Goal: Transaction & Acquisition: Purchase product/service

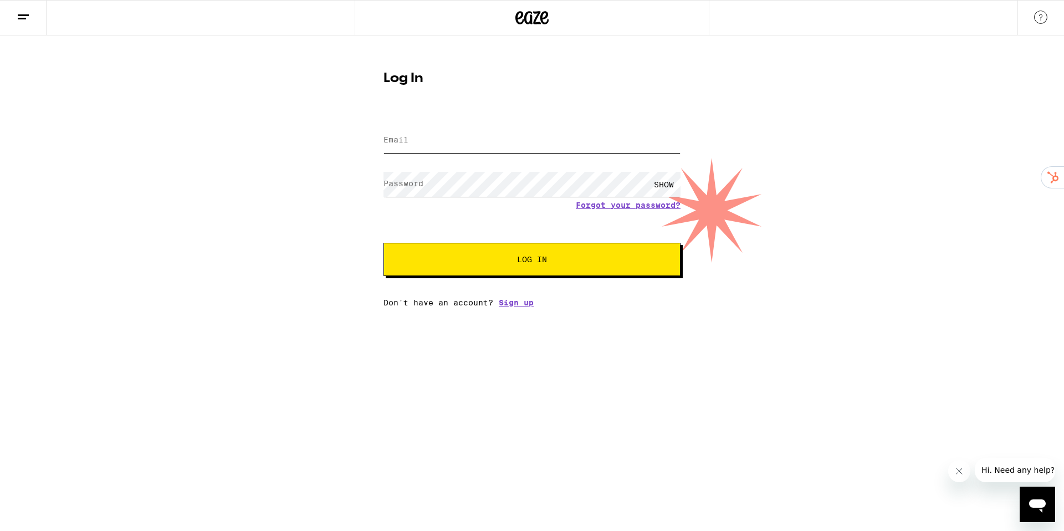
click at [458, 138] on input "Email" at bounding box center [531, 140] width 297 height 25
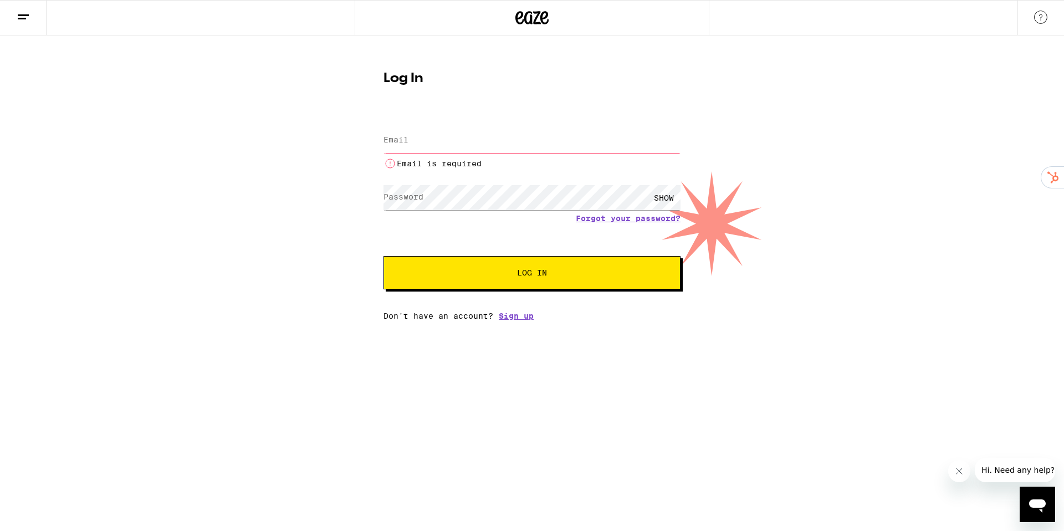
click at [395, 146] on input "Email" at bounding box center [531, 140] width 297 height 25
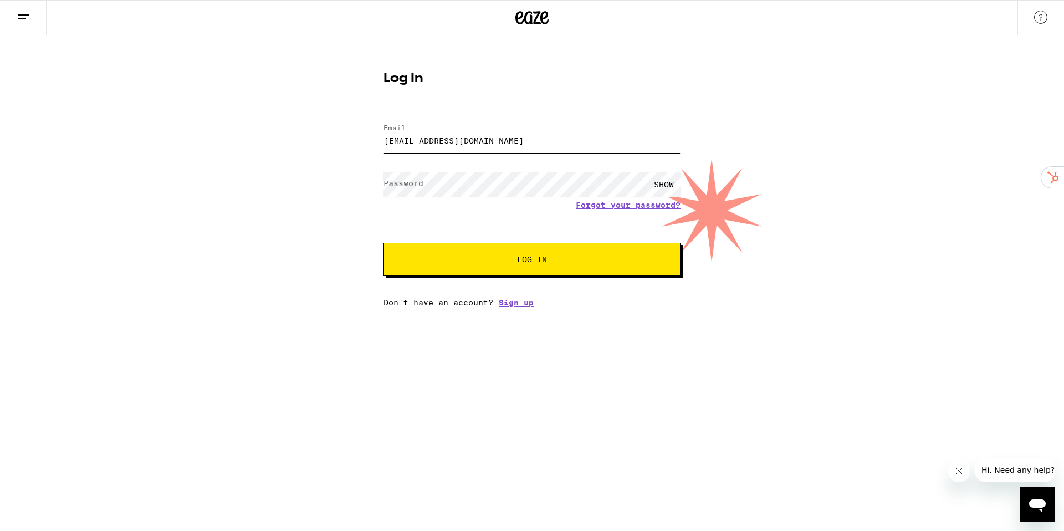
type input "yoshivanmiller@gmail.com"
click at [623, 206] on form "Email Email yoshivanmiller@gmail.com Password Password SHOW Forgot your passwor…" at bounding box center [531, 194] width 297 height 163
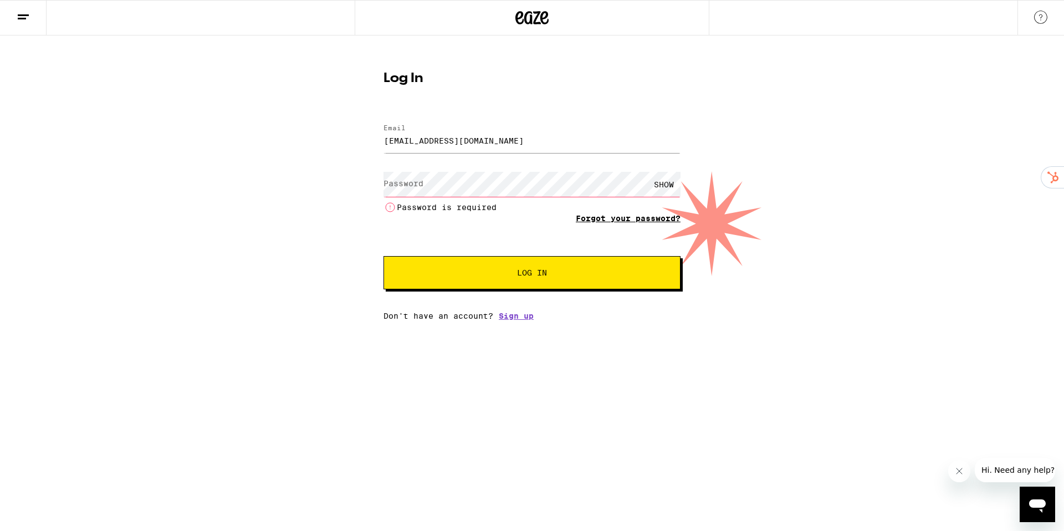
click at [602, 222] on link "Forgot your password?" at bounding box center [628, 218] width 105 height 9
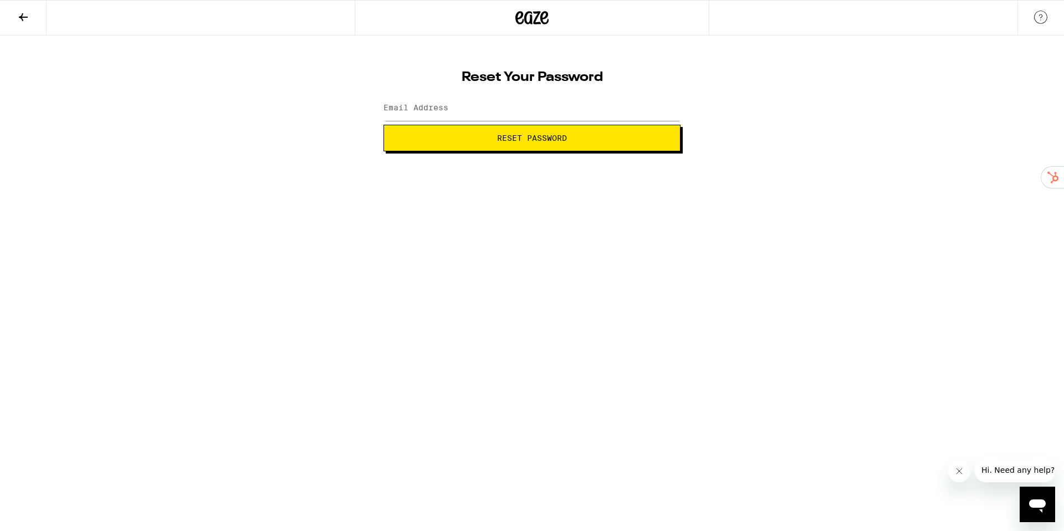
click at [431, 110] on label "Email Address" at bounding box center [415, 107] width 65 height 9
type input "yoshivanmiller@gmail.com"
click at [452, 141] on span "Reset Password" at bounding box center [532, 138] width 278 height 8
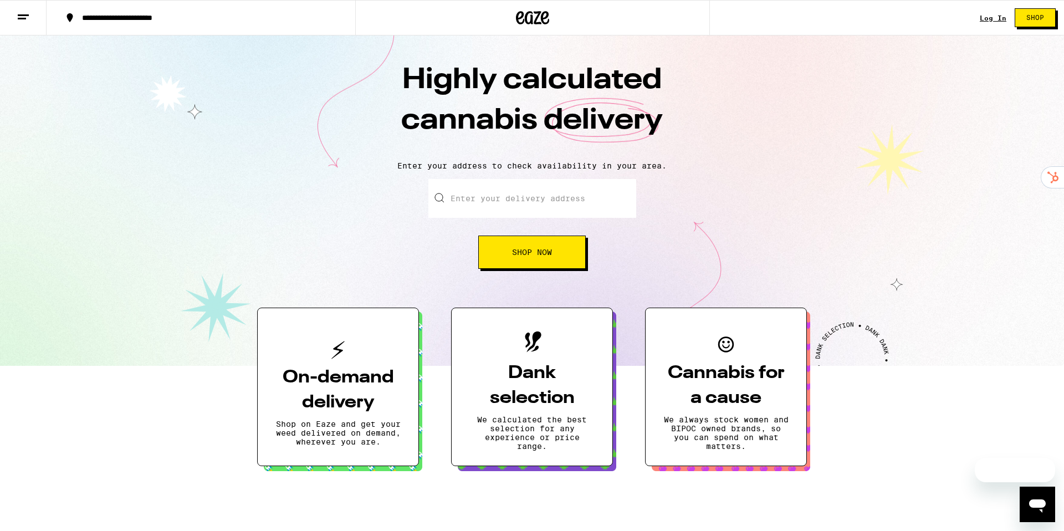
click at [994, 17] on link "Log In" at bounding box center [993, 17] width 27 height 7
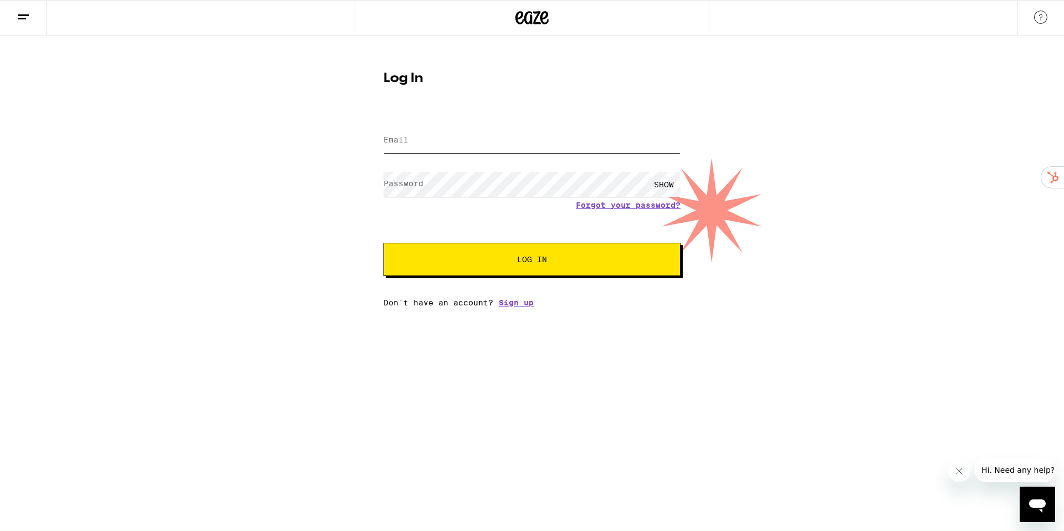
click at [398, 146] on input "Email" at bounding box center [531, 140] width 297 height 25
type input "[EMAIL_ADDRESS][DOMAIN_NAME]"
click at [519, 258] on span "Log In" at bounding box center [532, 259] width 30 height 8
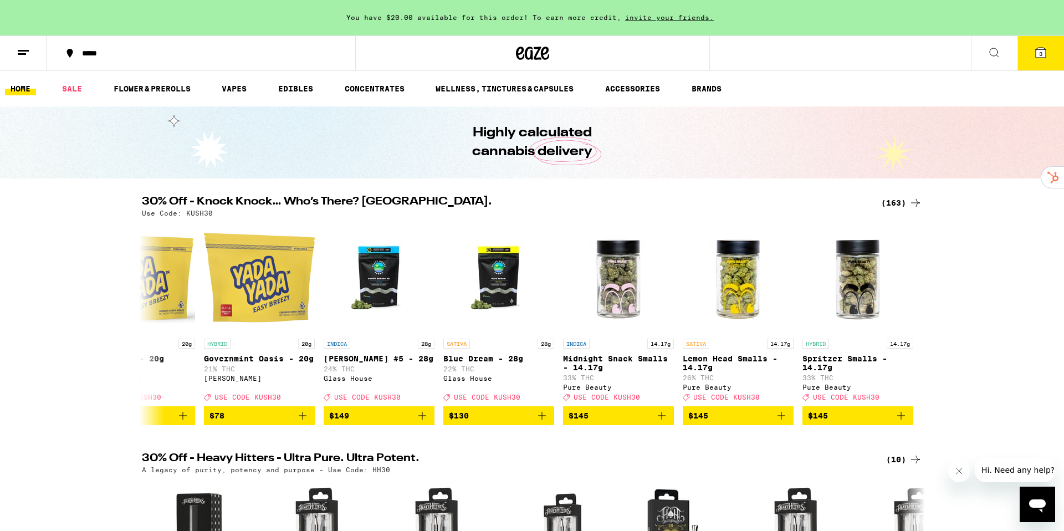
click at [996, 49] on icon at bounding box center [993, 52] width 13 height 13
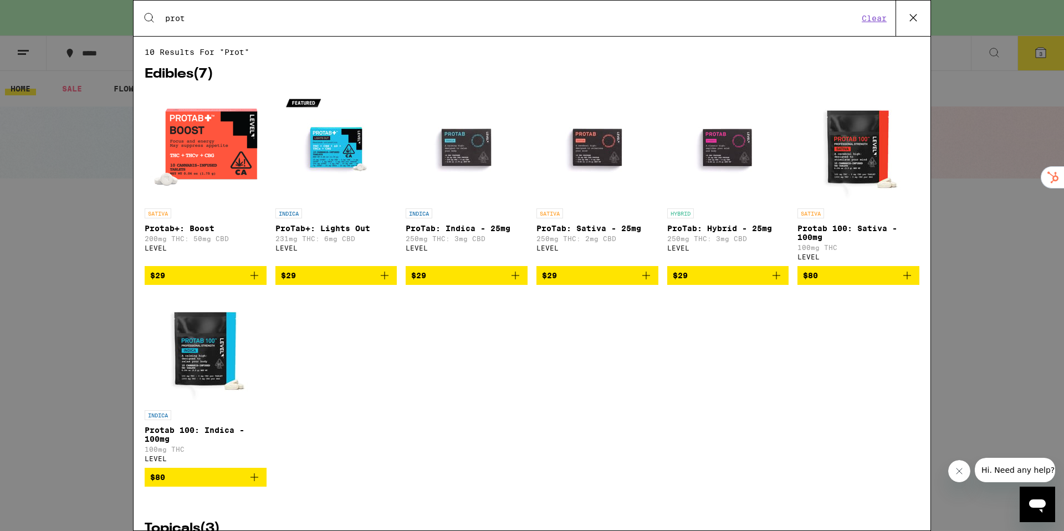
type input "prot"
click at [776, 281] on icon "Add to bag" at bounding box center [776, 275] width 13 height 13
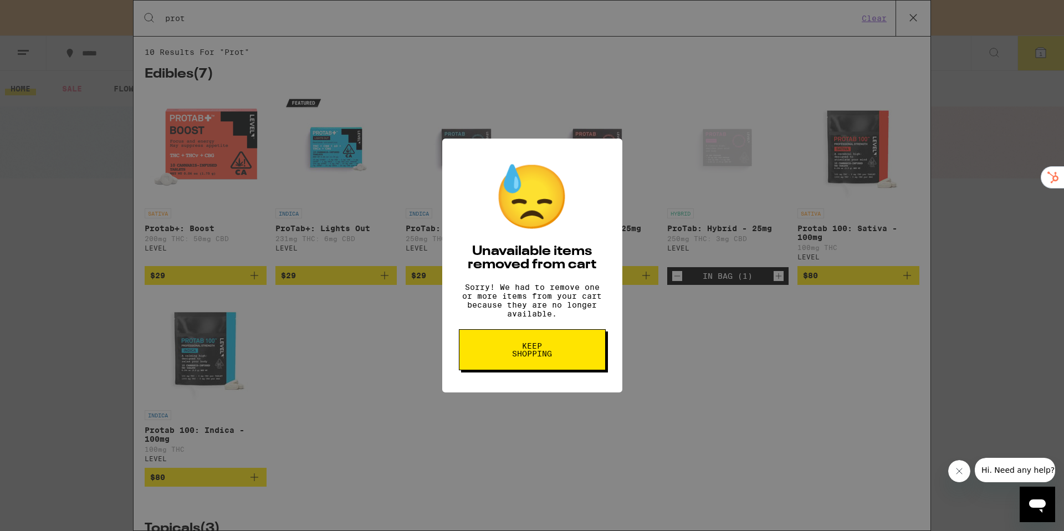
click at [534, 365] on button "Keep Shopping" at bounding box center [532, 349] width 147 height 41
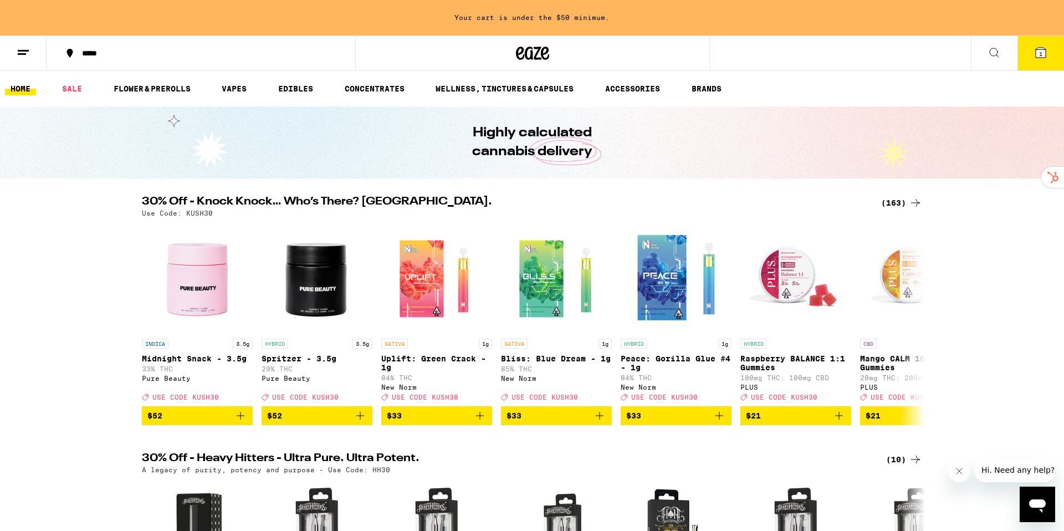
click at [1048, 57] on button "1" at bounding box center [1040, 53] width 47 height 34
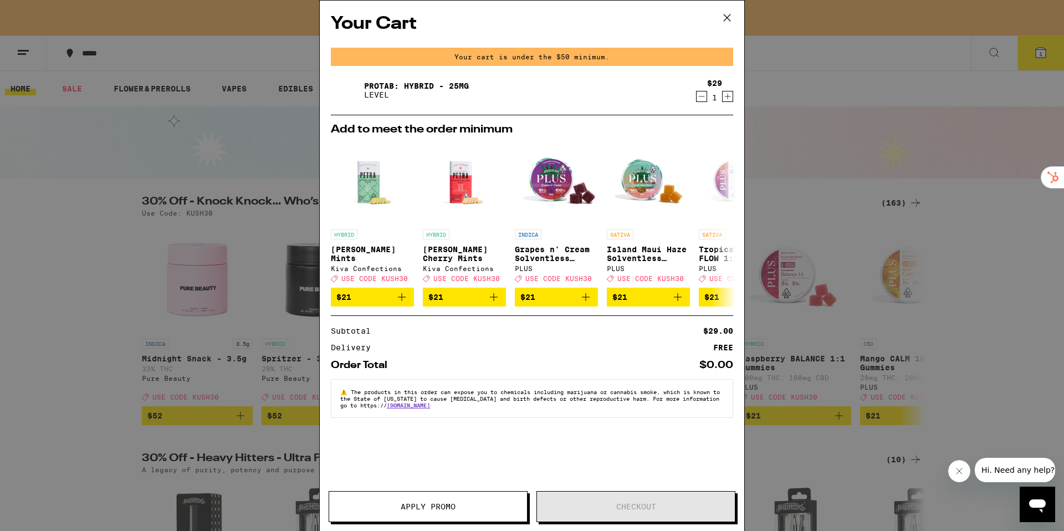
click at [806, 139] on div "Your Cart Your cart is under the $50 minimum. ProTab: Hybrid - 25mg LEVEL $29 1…" at bounding box center [532, 265] width 1064 height 531
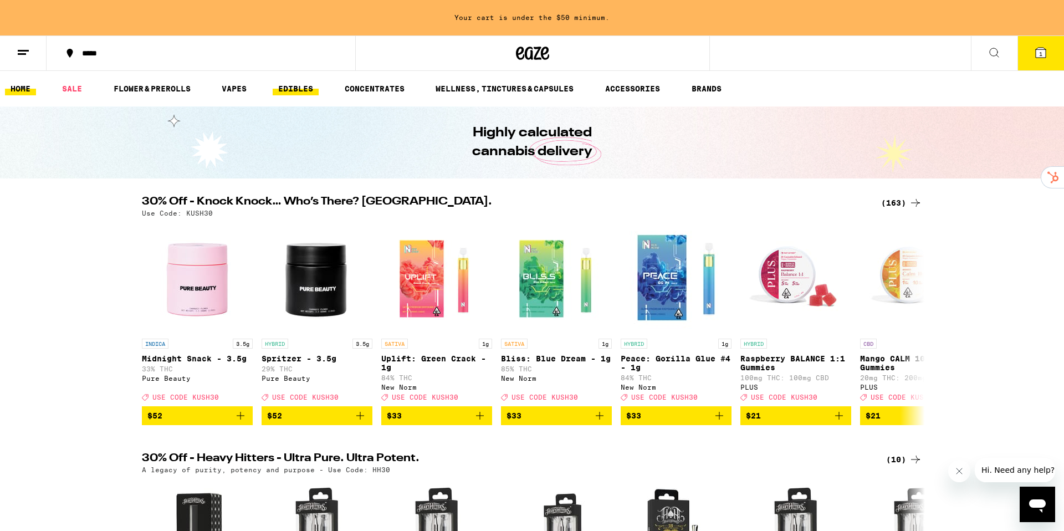
click at [296, 90] on link "EDIBLES" at bounding box center [296, 88] width 46 height 13
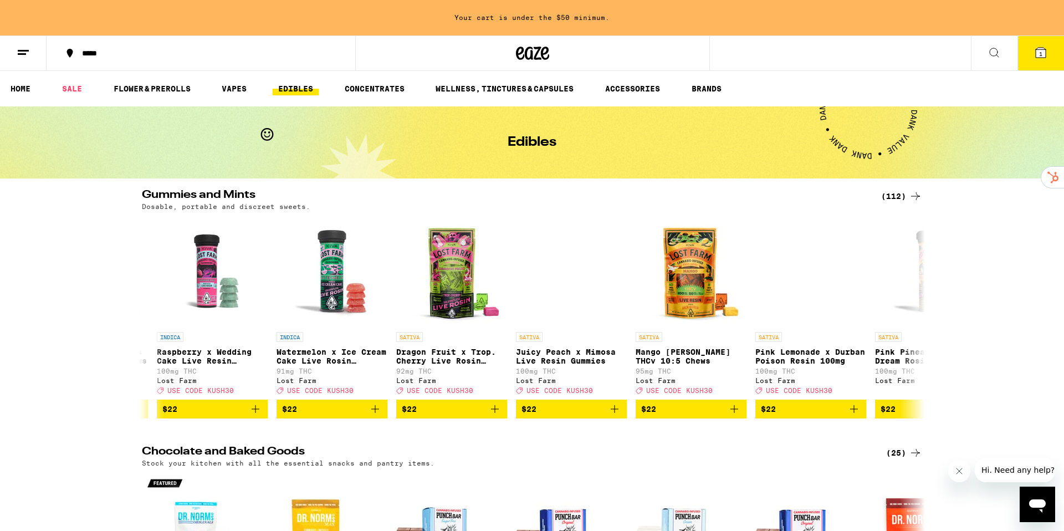
scroll to position [0, 11788]
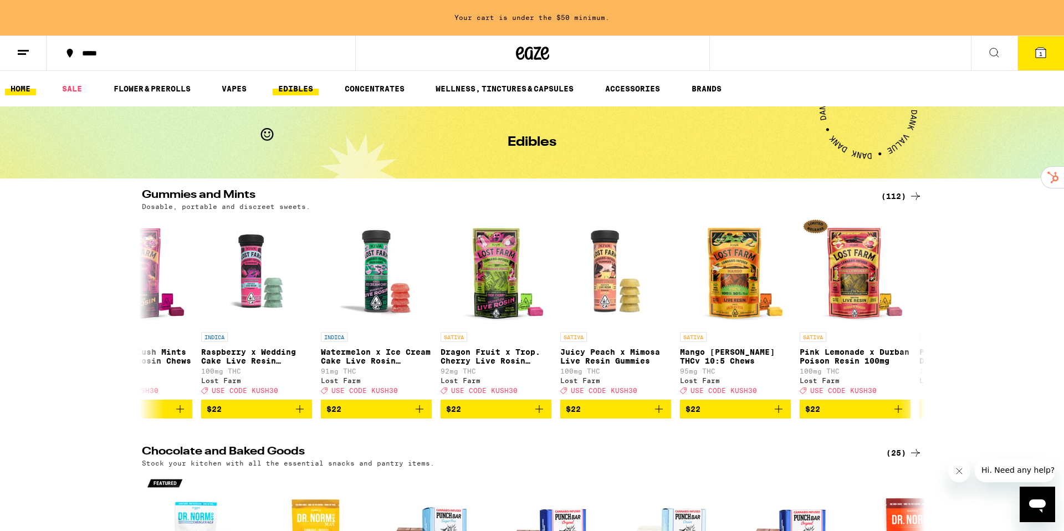
click at [17, 90] on link "HOME" at bounding box center [20, 88] width 31 height 13
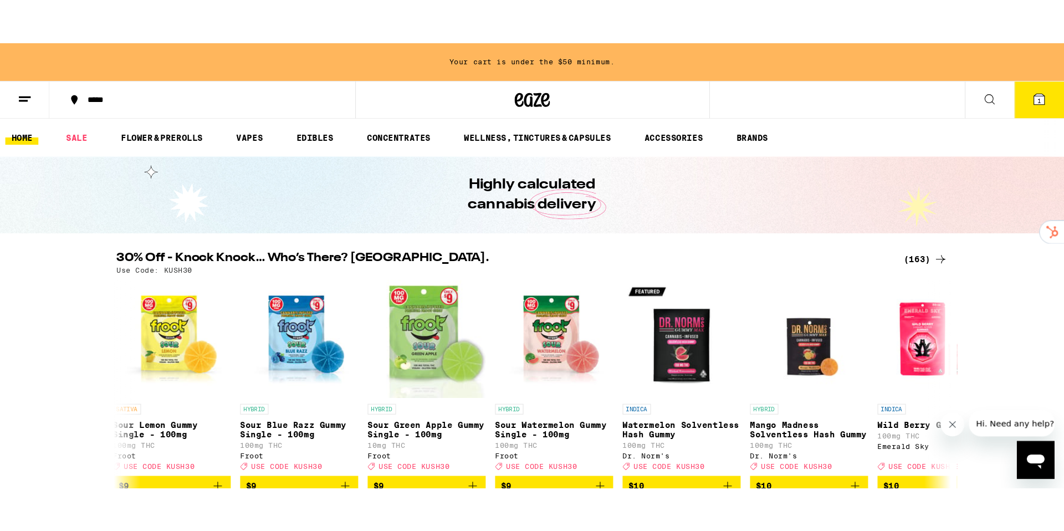
scroll to position [0, 3714]
